Goal: Book appointment/travel/reservation

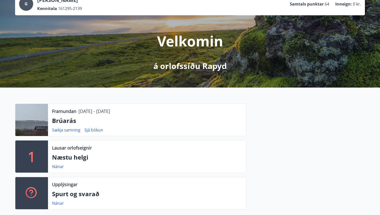
scroll to position [40, 0]
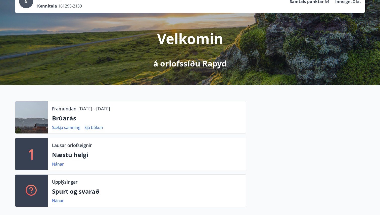
click at [67, 109] on p "Framundan" at bounding box center [64, 109] width 24 height 7
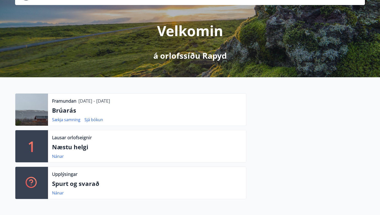
scroll to position [27, 0]
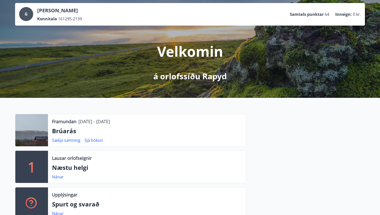
click at [21, 16] on div "G" at bounding box center [26, 14] width 14 height 14
click at [30, 14] on div "G" at bounding box center [26, 14] width 14 height 14
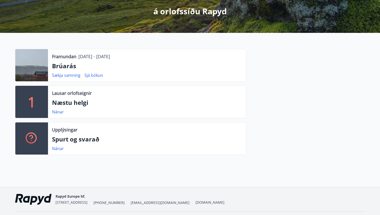
scroll to position [107, 0]
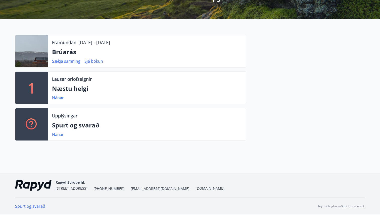
click at [31, 83] on p "1" at bounding box center [32, 87] width 8 height 19
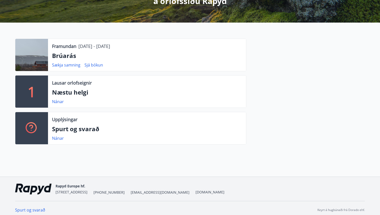
scroll to position [0, 0]
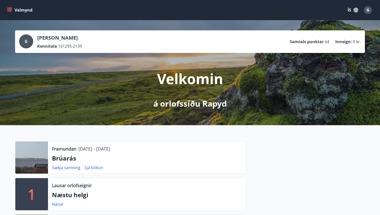
click at [10, 11] on icon "menu" at bounding box center [9, 11] width 5 height 1
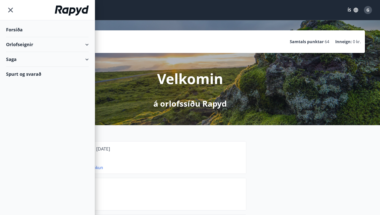
click at [29, 29] on div "Forsíða" at bounding box center [47, 29] width 83 height 15
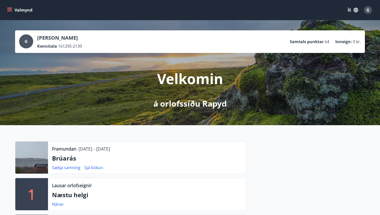
click at [10, 13] on button "Valmynd" at bounding box center [20, 10] width 28 height 9
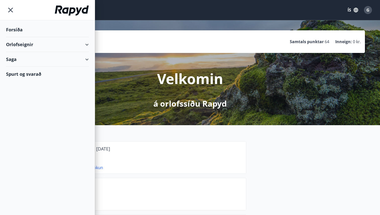
click at [83, 47] on div "Orlofseignir" at bounding box center [47, 44] width 83 height 15
click at [38, 59] on div "Framboð" at bounding box center [47, 57] width 75 height 11
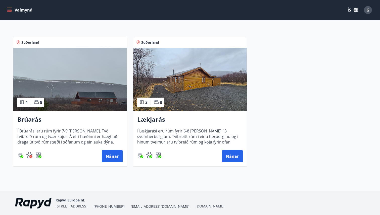
scroll to position [83, 0]
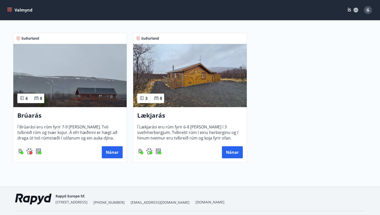
click at [162, 116] on h3 "Lækjarás" at bounding box center [189, 115] width 105 height 9
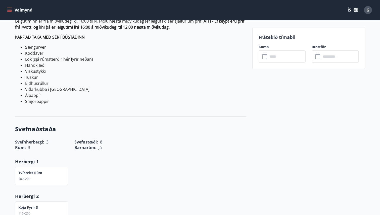
scroll to position [266, 0]
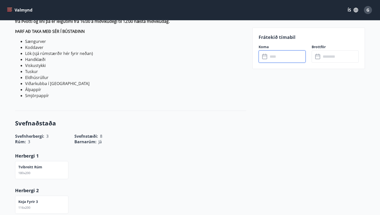
click at [279, 58] on input "text" at bounding box center [286, 57] width 37 height 12
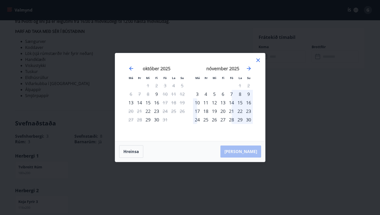
click at [302, 82] on div "Má Þr Mi Fi Fö La Su Má Þr Mi Fi Fö La Su [DATE] 1 2 3 4 5 6 7 8 9 10 11 12 13 …" at bounding box center [190, 107] width 380 height 215
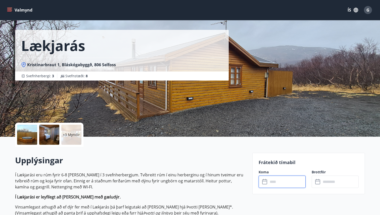
scroll to position [0, 0]
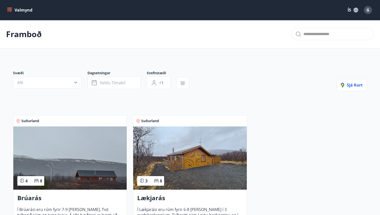
click at [84, 162] on img at bounding box center [69, 158] width 113 height 63
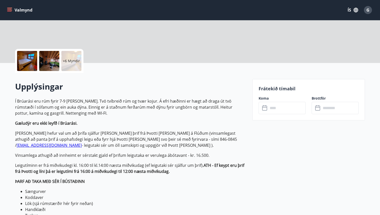
scroll to position [99, 0]
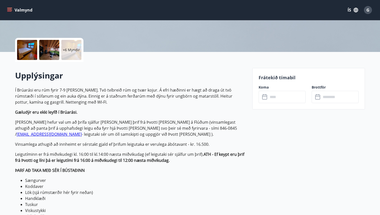
click at [276, 96] on input "text" at bounding box center [286, 97] width 37 height 12
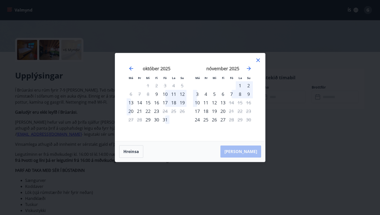
click at [273, 196] on div "Má Þr Mi Fi Fö La Su Má Þr Mi Fi Fö La Su [DATE] 1 2 3 4 5 6 7 8 9 10 11 12 13 …" at bounding box center [190, 107] width 380 height 215
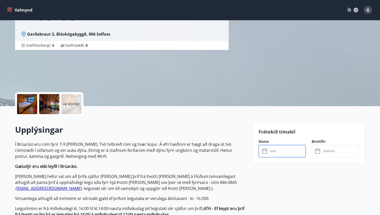
scroll to position [0, 0]
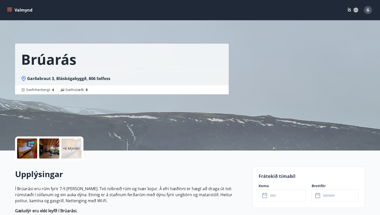
click at [71, 150] on p "+6 Myndir" at bounding box center [71, 148] width 17 height 5
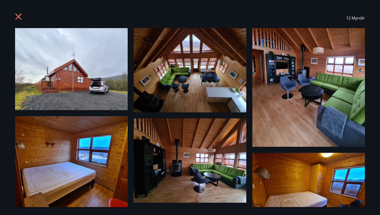
click at [20, 19] on icon at bounding box center [18, 17] width 6 height 6
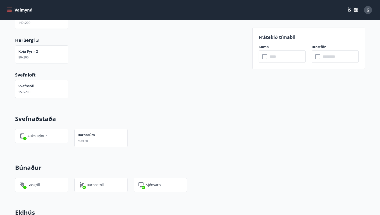
scroll to position [468, 0]
